Goal: Information Seeking & Learning: Learn about a topic

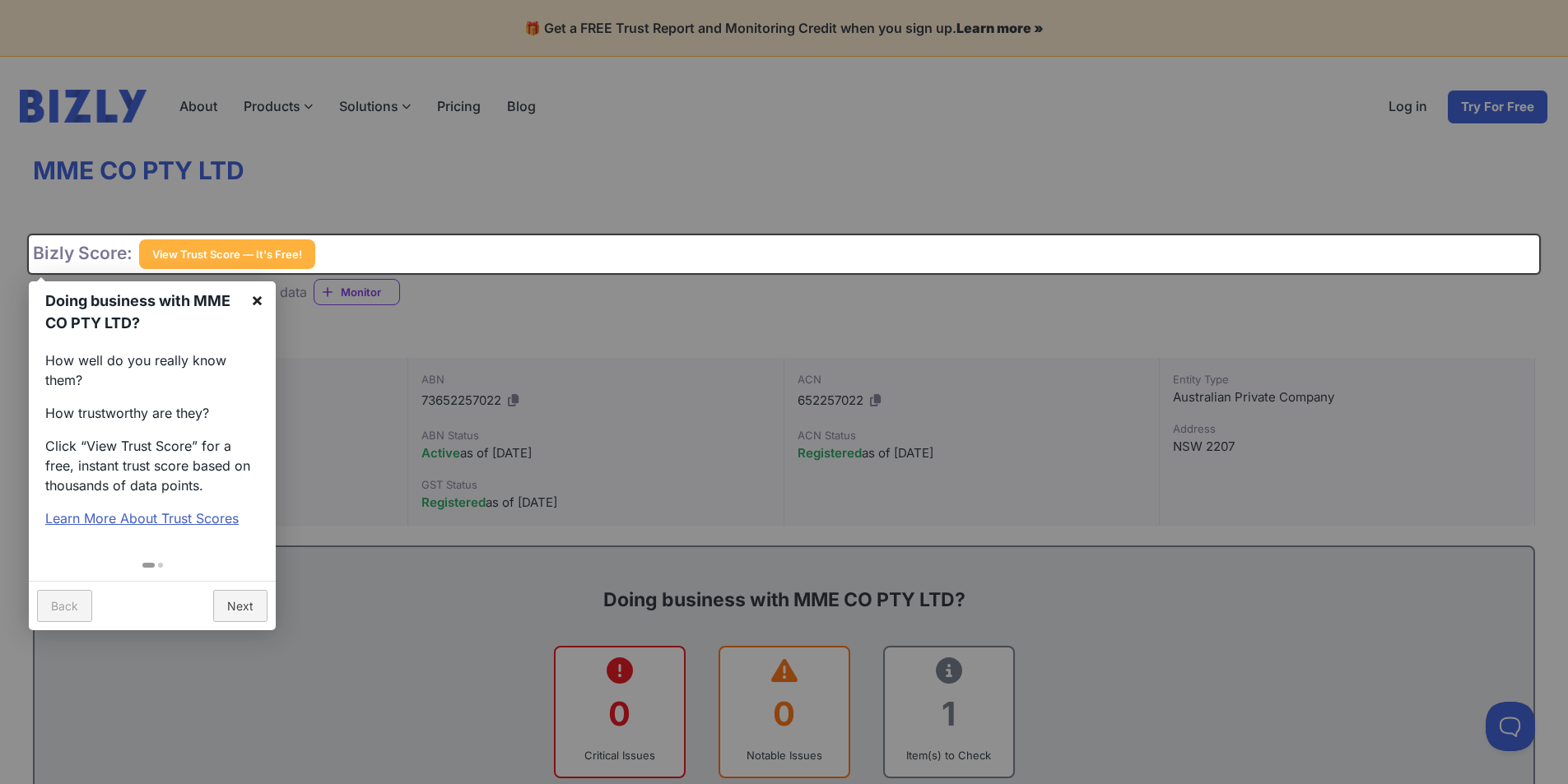
click at [256, 297] on link "×" at bounding box center [256, 300] width 37 height 37
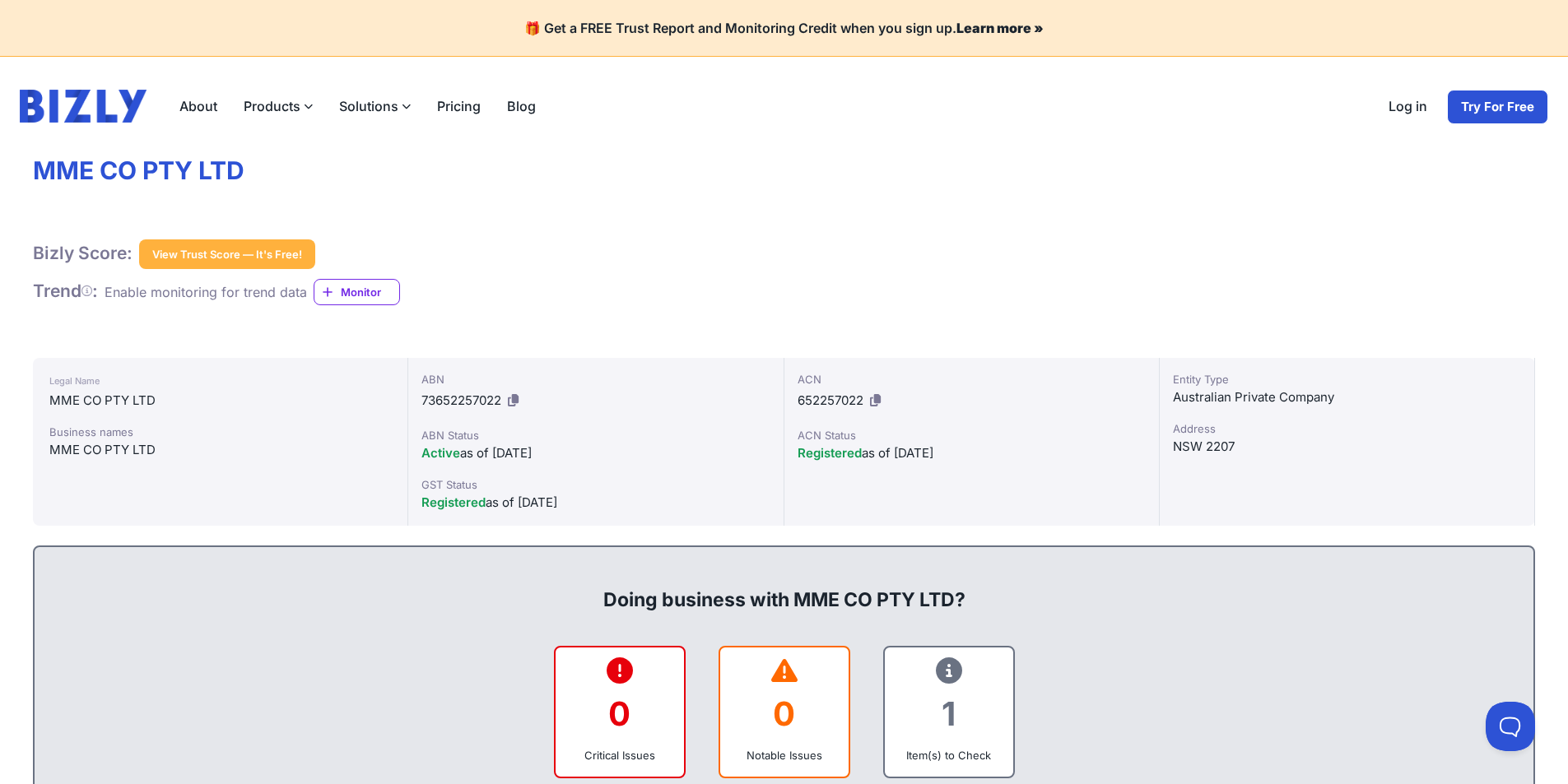
click at [226, 107] on link "About" at bounding box center [198, 106] width 64 height 32
drag, startPoint x: 265, startPoint y: 177, endPoint x: 27, endPoint y: 161, distance: 238.5
copy h1 "MME CO PTY LTD"
